Goal: Check status: Check status

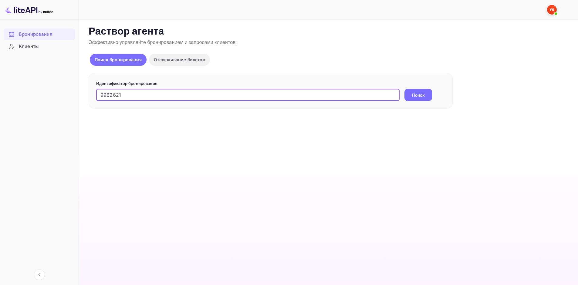
type input "9962621"
click at [421, 92] on ya-tr-span "Поиск" at bounding box center [418, 95] width 13 height 6
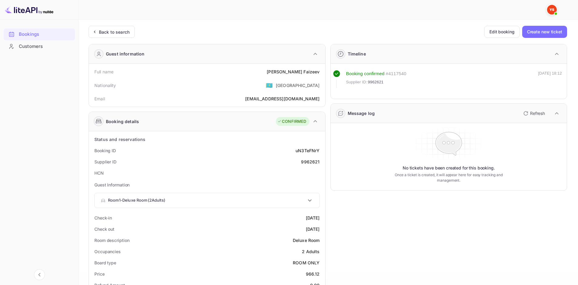
click at [298, 71] on ya-tr-span "[PERSON_NAME]" at bounding box center [284, 71] width 35 height 5
copy div "[PERSON_NAME]"
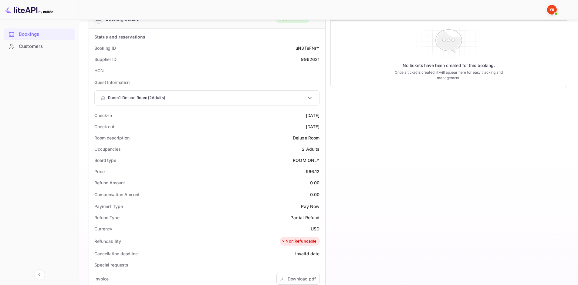
scroll to position [121, 0]
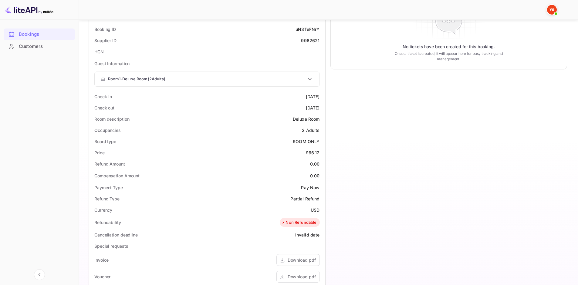
click at [313, 151] on div "966.12" at bounding box center [313, 153] width 14 height 6
copy div "966.12"
click at [314, 207] on ya-tr-span "USD" at bounding box center [315, 209] width 9 height 5
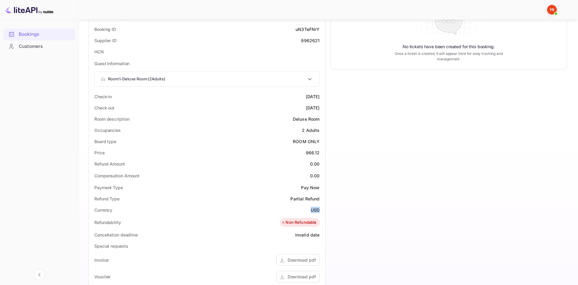
copy ya-tr-span "USD"
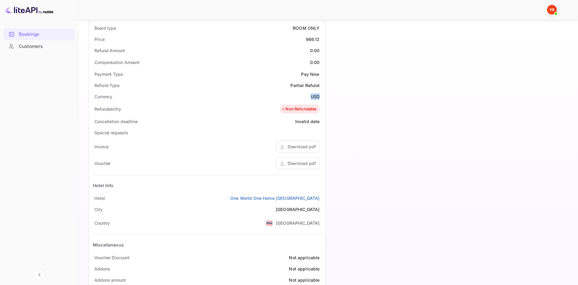
scroll to position [243, 0]
